Goal: Check status

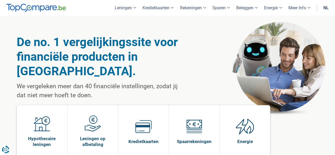
click at [235, 27] on div "De no. 1 vergelijkingssite voor financiële producten in België. We vergeleken m…" at bounding box center [168, 102] width 302 height 172
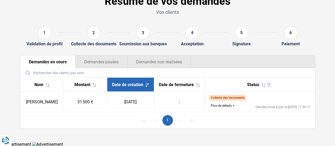
scroll to position [36, 0]
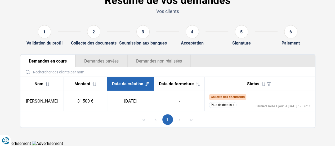
click at [149, 60] on button "Demandes non réalisées" at bounding box center [160, 61] width 64 height 13
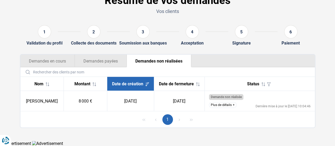
click at [224, 105] on button "Plus de détails" at bounding box center [223, 105] width 28 height 6
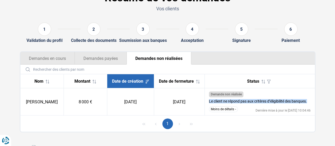
drag, startPoint x: 221, startPoint y: 104, endPoint x: 313, endPoint y: 107, distance: 92.3
click at [313, 107] on td "Demande non réalisée Le client ne répond pas aux critères d’éligibilité des ban…" at bounding box center [260, 101] width 110 height 27
drag, startPoint x: 37, startPoint y: 103, endPoint x: 63, endPoint y: 109, distance: 27.3
click at [63, 109] on td "[PERSON_NAME]" at bounding box center [41, 101] width 43 height 27
click at [44, 116] on td "[PERSON_NAME]" at bounding box center [41, 101] width 43 height 27
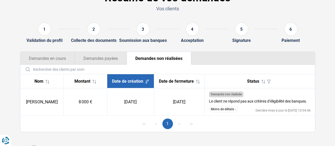
click at [92, 64] on button "Demandes payées" at bounding box center [101, 58] width 52 height 13
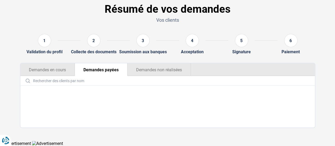
scroll to position [24, 0]
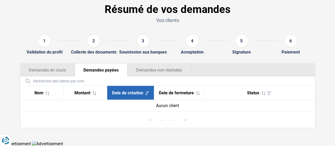
click at [58, 72] on button "Demandes en cours" at bounding box center [47, 70] width 54 height 13
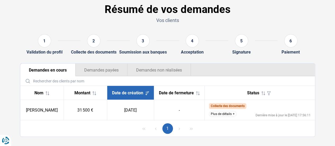
click at [219, 115] on button "Plus de détails" at bounding box center [223, 114] width 28 height 6
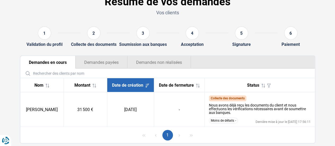
scroll to position [24, 0]
